Goal: Complete application form

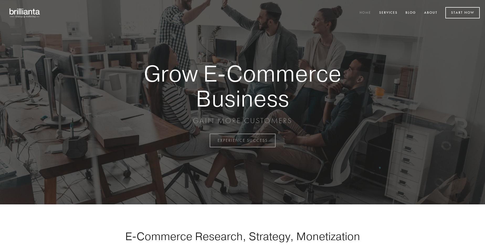
scroll to position [1377, 0]
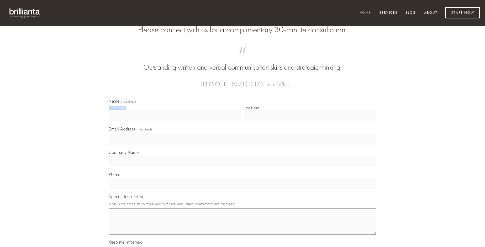
type input "[PERSON_NAME]"
click at [310, 121] on input "Last Name" at bounding box center [310, 115] width 133 height 11
type input "[PERSON_NAME]"
click at [243, 145] on input "Email Address (required)" at bounding box center [243, 139] width 268 height 11
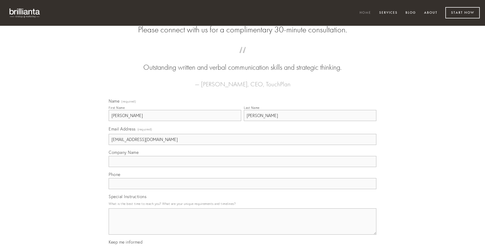
type input "[EMAIL_ADDRESS][DOMAIN_NAME]"
click at [243, 167] on input "Company Name" at bounding box center [243, 161] width 268 height 11
type input "acerbitas"
click at [243, 189] on input "text" at bounding box center [243, 183] width 268 height 11
click at [243, 226] on textarea "Special Instructions" at bounding box center [243, 221] width 268 height 26
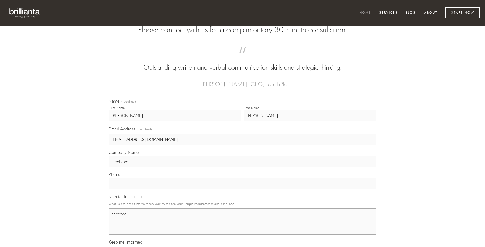
type textarea "accendo"
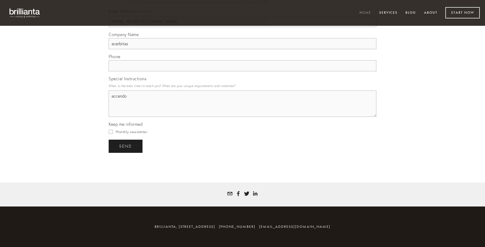
click at [126, 146] on span "send" at bounding box center [125, 146] width 13 height 5
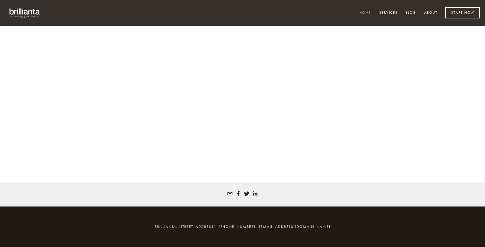
scroll to position [1370, 0]
